Goal: Task Accomplishment & Management: Manage account settings

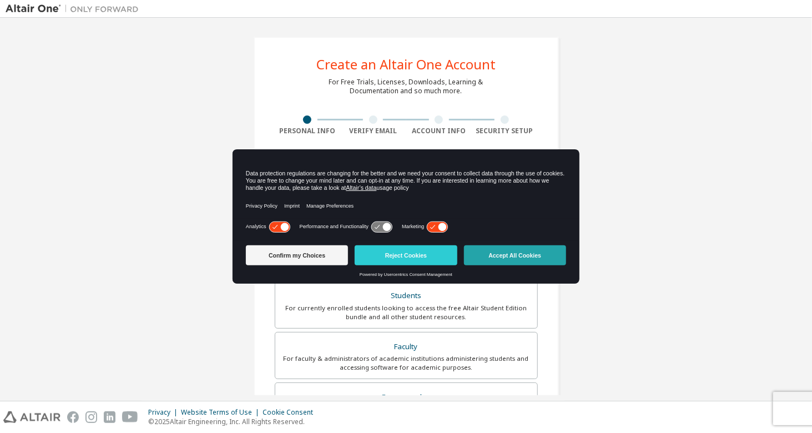
click at [495, 252] on button "Accept All Cookies" at bounding box center [515, 255] width 102 height 20
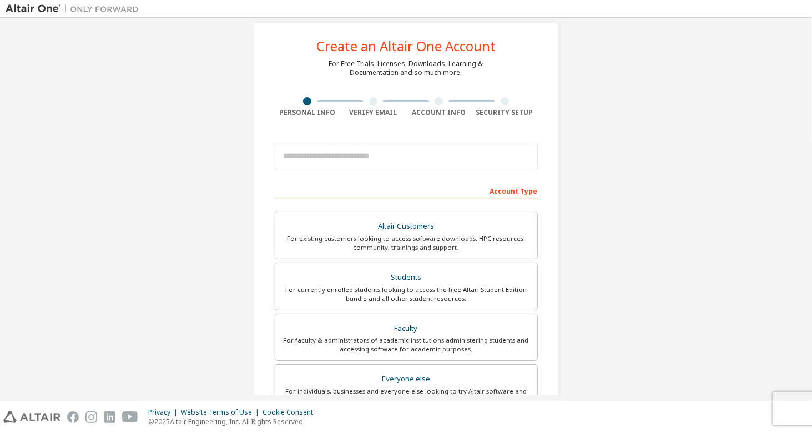
scroll to position [16, 0]
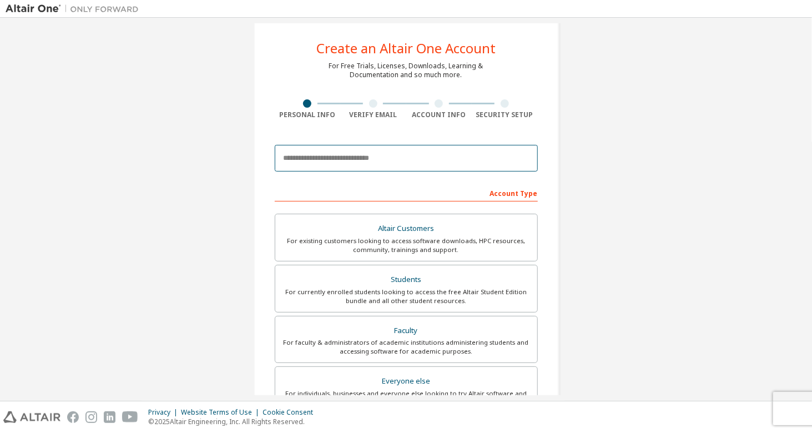
click at [414, 162] on input "email" at bounding box center [406, 158] width 263 height 27
type input "**********"
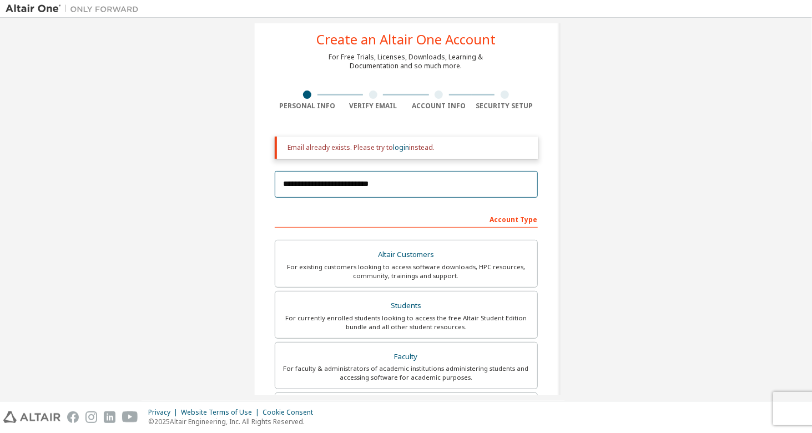
scroll to position [26, 0]
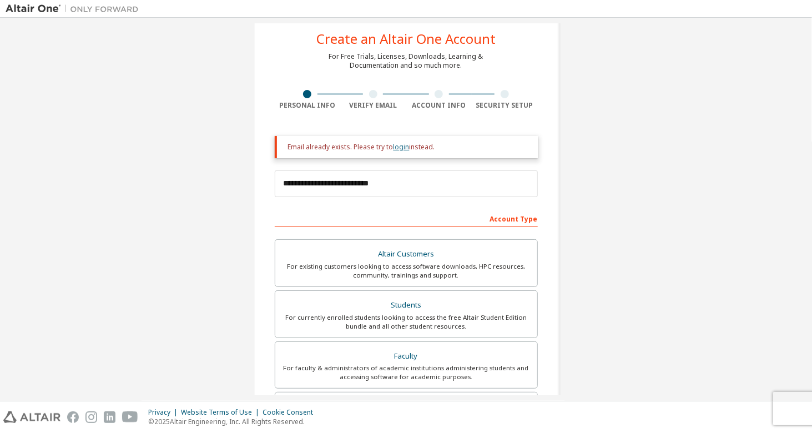
click at [400, 145] on link "login" at bounding box center [402, 146] width 16 height 9
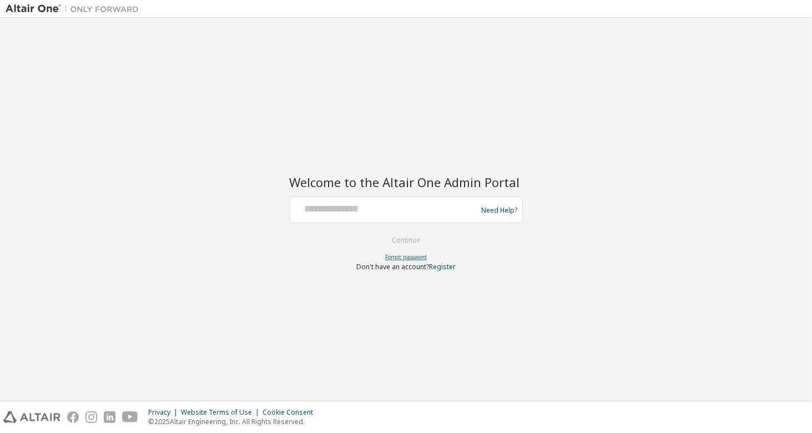
click at [414, 258] on link "Forgot password" at bounding box center [406, 257] width 42 height 8
click at [416, 210] on input "text" at bounding box center [386, 207] width 182 height 16
type input "**********"
click at [405, 243] on button "Continue" at bounding box center [406, 240] width 52 height 17
click at [411, 256] on link "Forgot password" at bounding box center [406, 257] width 42 height 8
